Goal: Information Seeking & Learning: Learn about a topic

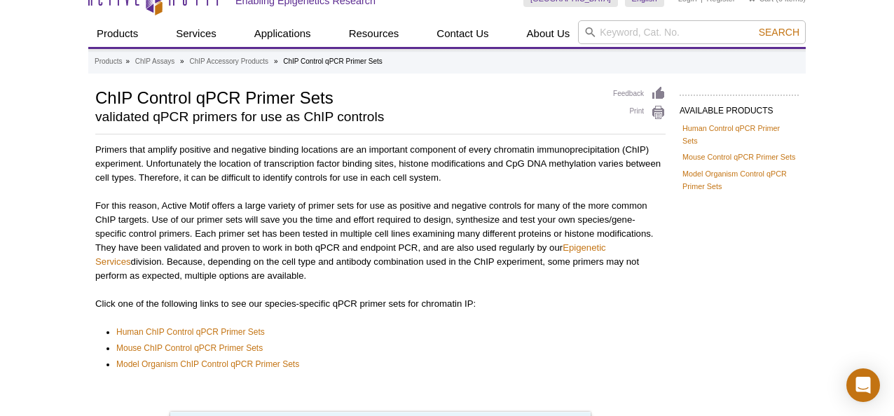
scroll to position [39, 0]
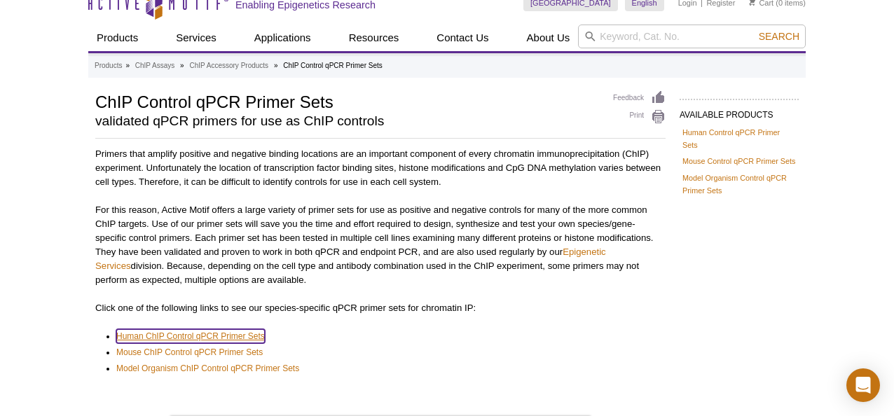
click at [214, 333] on link "Human ChIP Control qPCR Primer Sets" at bounding box center [190, 336] width 149 height 14
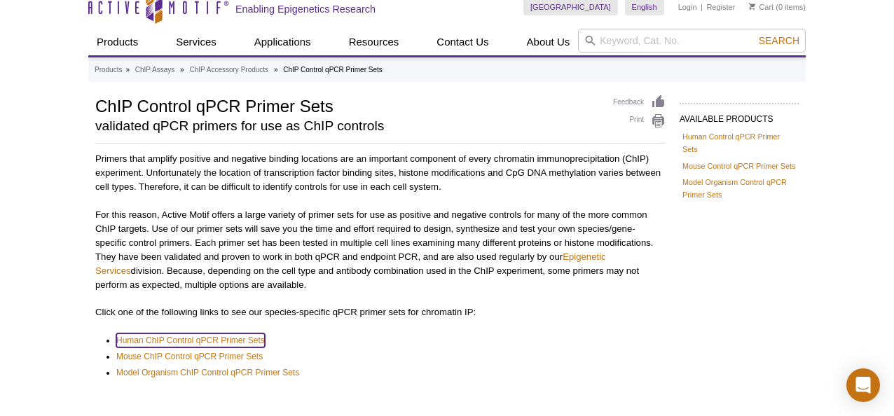
scroll to position [18, 0]
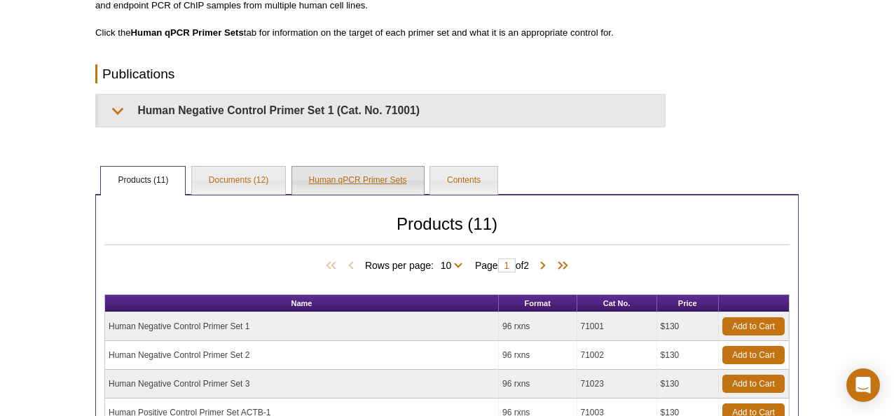
scroll to position [199, 0]
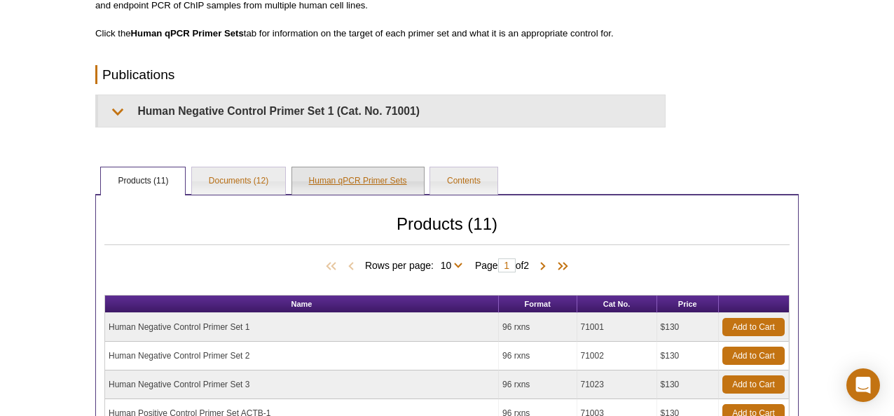
click at [349, 183] on link "Human qPCR Primer Sets" at bounding box center [358, 181] width 132 height 28
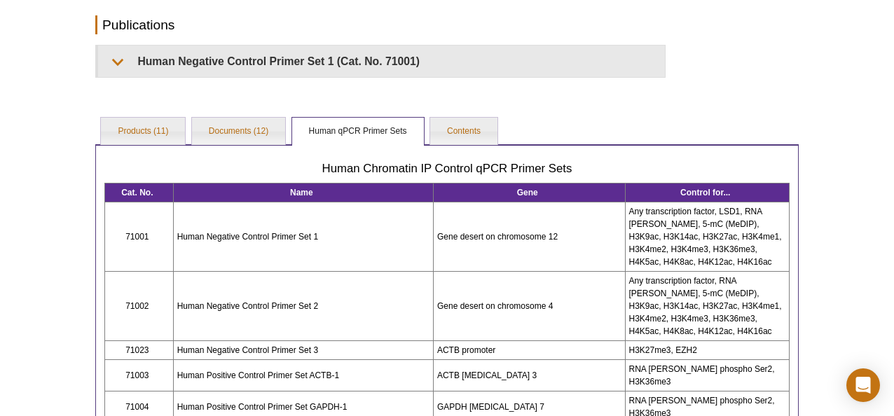
scroll to position [248, 0]
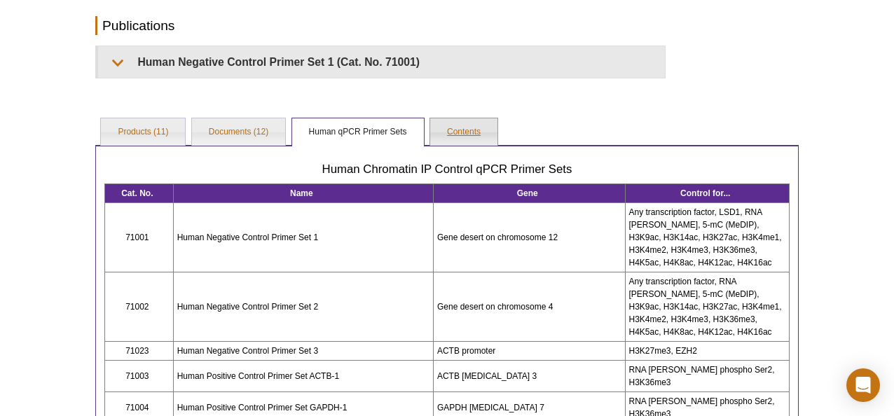
click at [465, 128] on link "Contents" at bounding box center [463, 132] width 67 height 28
